Goal: Task Accomplishment & Management: Use online tool/utility

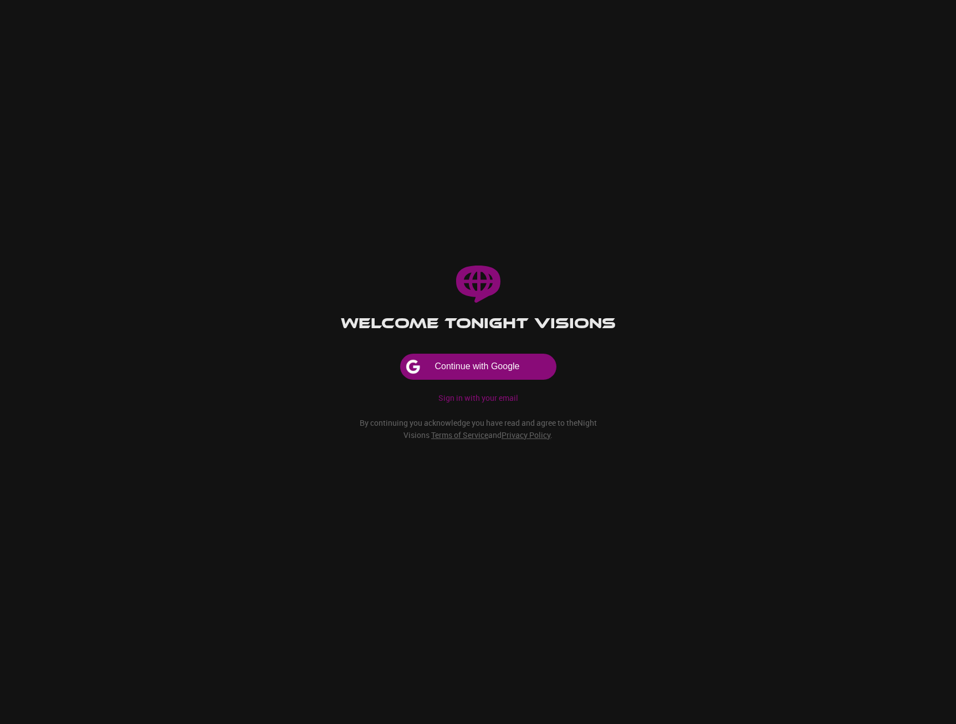
click at [494, 371] on button "Continue with Google" at bounding box center [478, 366] width 155 height 25
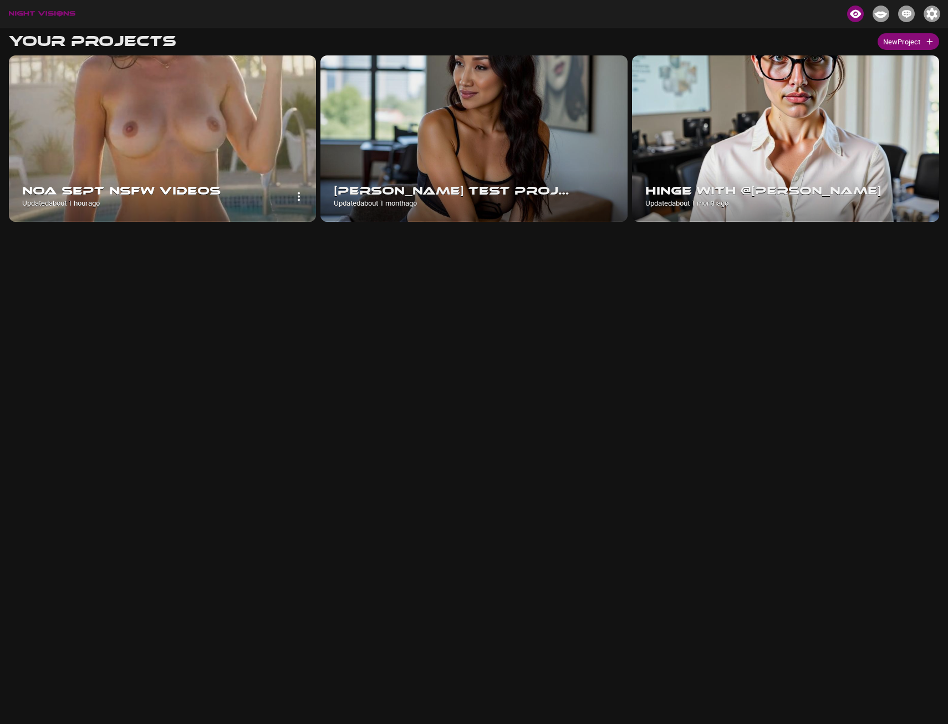
click at [216, 162] on img at bounding box center [162, 138] width 307 height 166
